Goal: Information Seeking & Learning: Learn about a topic

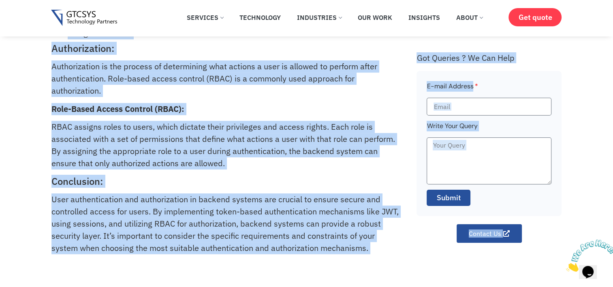
scroll to position [377, 0]
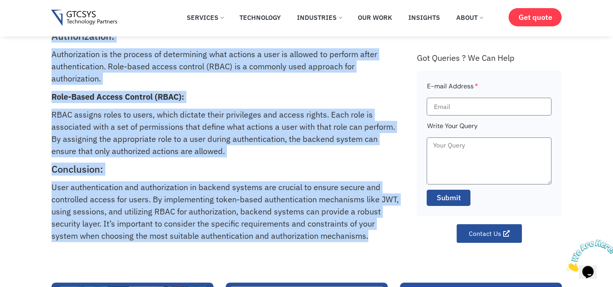
drag, startPoint x: 53, startPoint y: 79, endPoint x: 390, endPoint y: 235, distance: 371.8
copy div "How do you handle user authentication and authorization in backend systems? Use…"
